Goal: Book appointment/travel/reservation

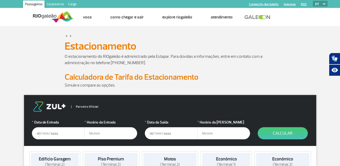
click at [40, 133] on input "text" at bounding box center [58, 133] width 53 height 12
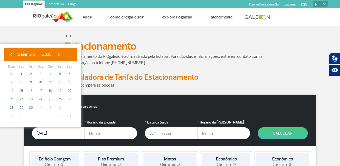
type input "[DATE]"
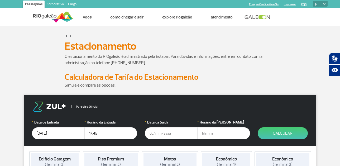
type input "17:45"
type input "[DATE]"
type input "07:30"
click at [288, 131] on button "Calcular" at bounding box center [283, 133] width 50 height 12
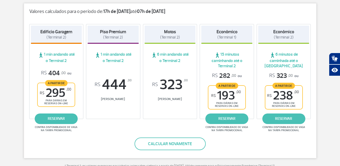
scroll to position [90, 0]
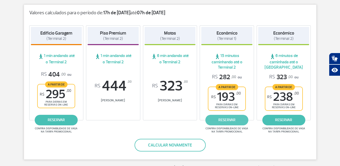
click at [227, 122] on link "reservar" at bounding box center [227, 120] width 43 height 11
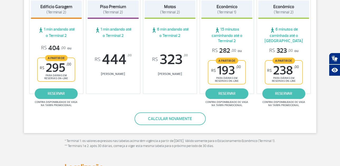
scroll to position [111, 0]
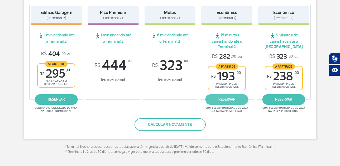
click at [228, 100] on link "reservar" at bounding box center [227, 99] width 43 height 11
click at [230, 97] on link "reservar" at bounding box center [227, 99] width 43 height 11
